Goal: Find contact information: Find contact information

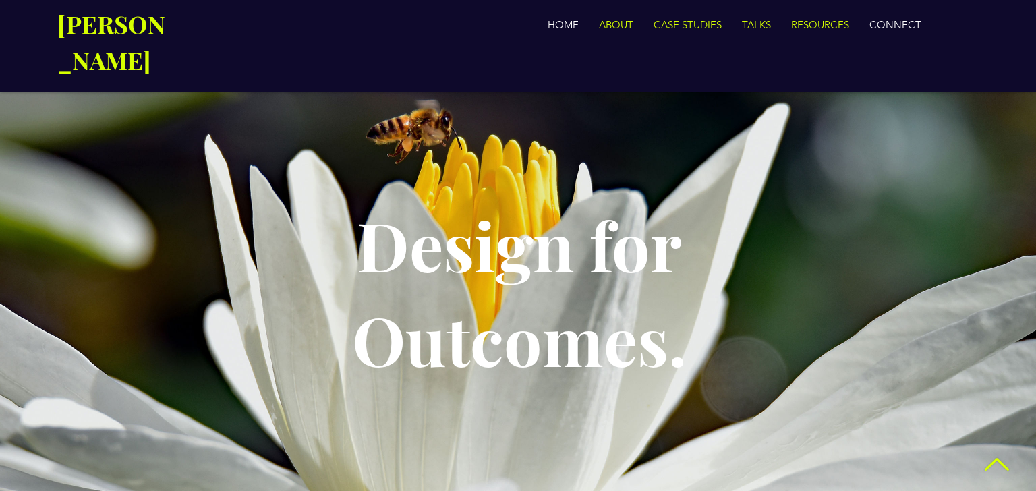
click at [899, 16] on p "CONNECT" at bounding box center [895, 24] width 65 height 27
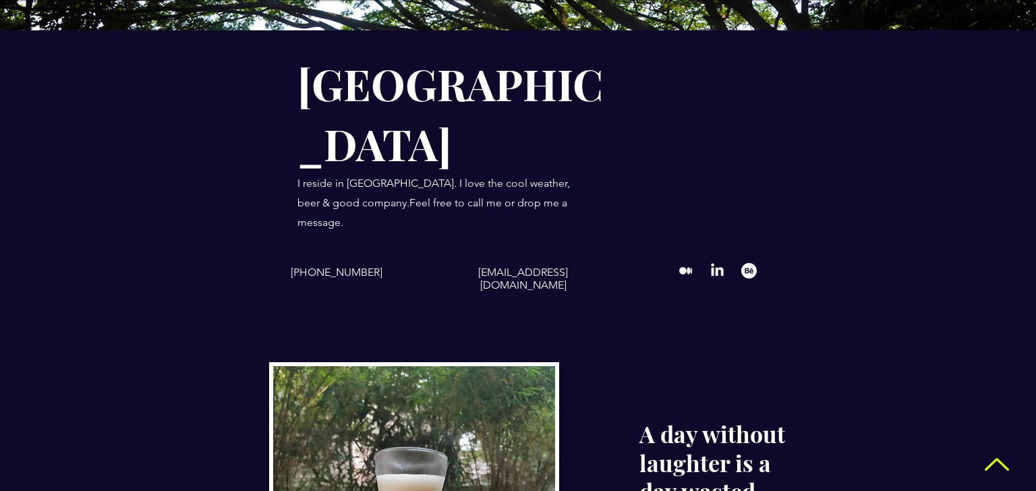
scroll to position [288, 0]
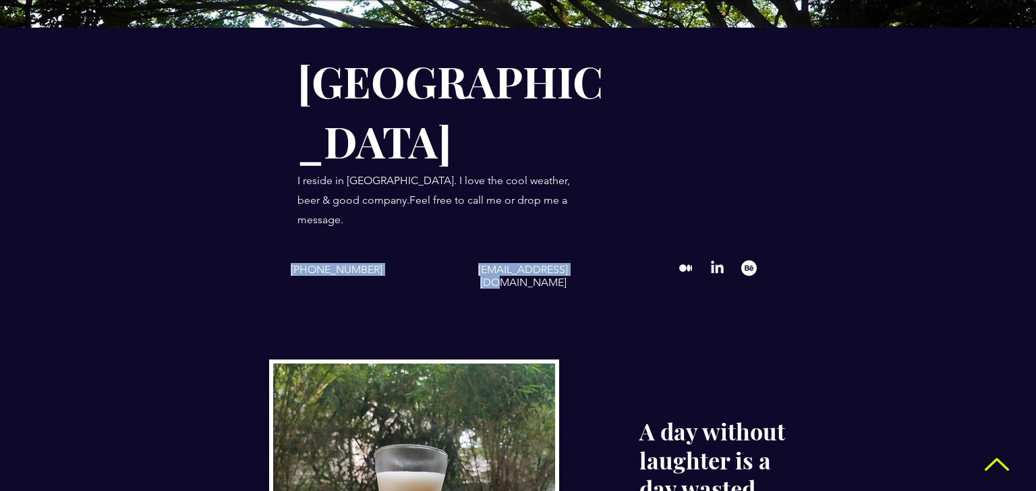
drag, startPoint x: 297, startPoint y: 152, endPoint x: 576, endPoint y: 150, distance: 279.2
click at [576, 254] on div "[PHONE_NUMBER] [EMAIL_ADDRESS][DOMAIN_NAME]" at bounding box center [518, 286] width 661 height 65
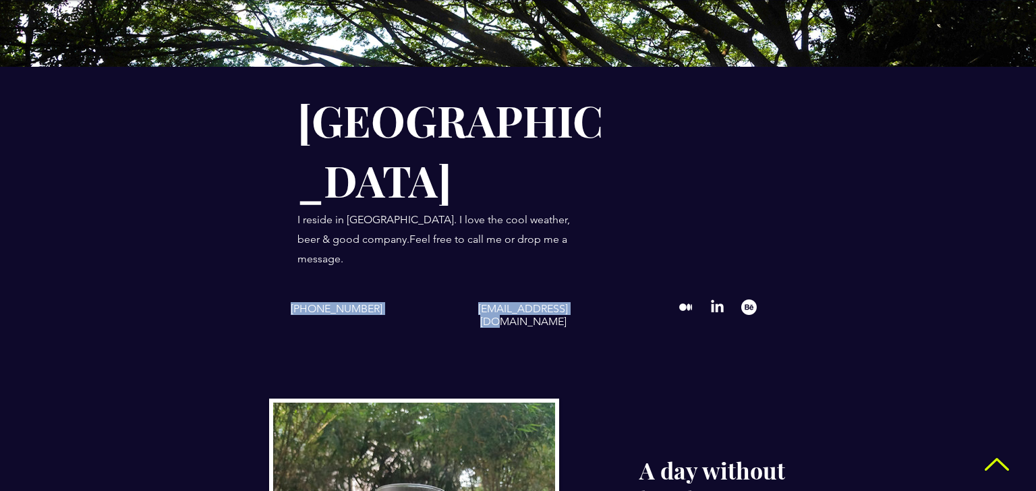
scroll to position [0, 0]
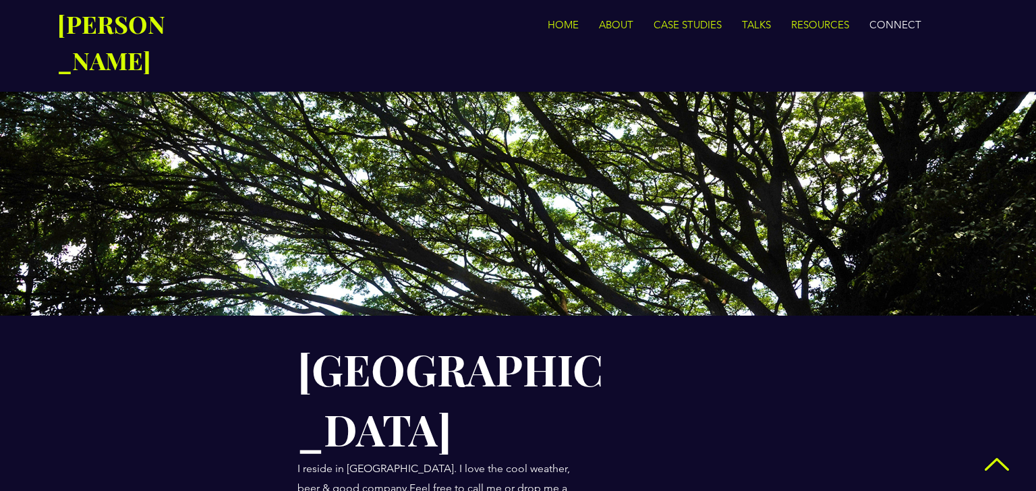
click at [117, 23] on span "[PERSON_NAME]" at bounding box center [111, 41] width 108 height 69
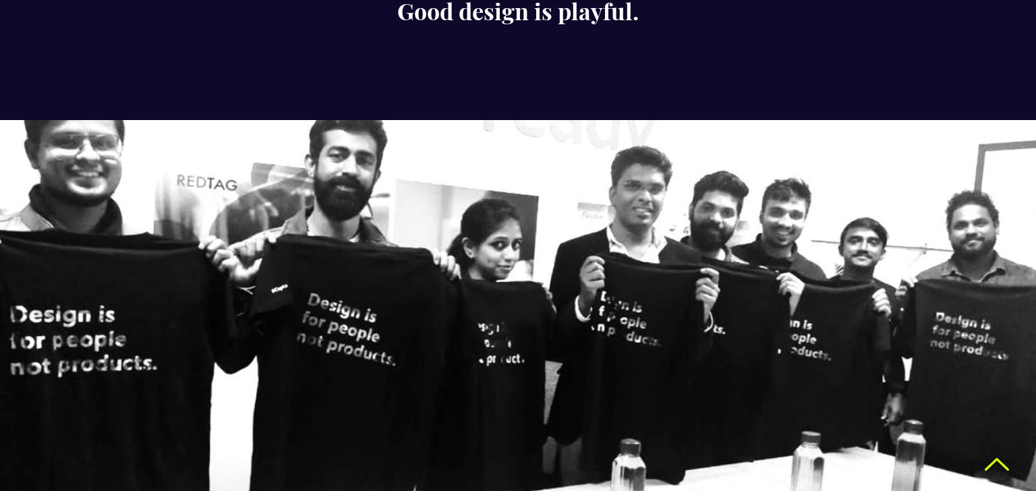
scroll to position [1223, 0]
